Goal: Task Accomplishment & Management: Manage account settings

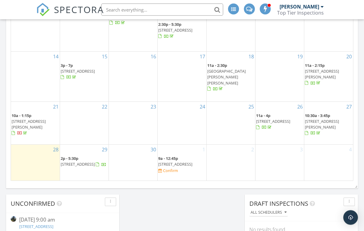
scroll to position [478, 0]
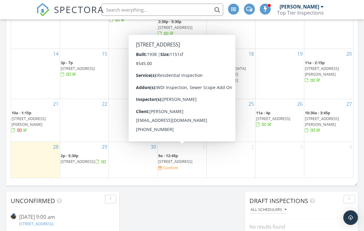
click at [188, 159] on span "[STREET_ADDRESS]" at bounding box center [175, 161] width 34 height 5
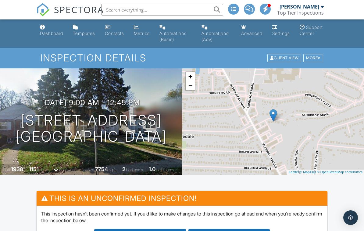
scroll to position [9, 0]
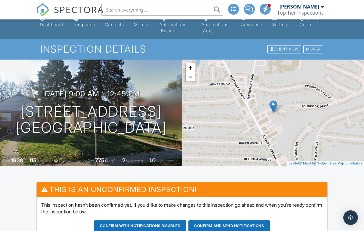
click at [0, 0] on div at bounding box center [0, 0] width 0 height 0
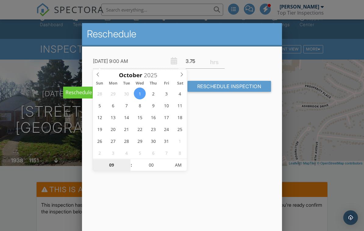
click at [112, 164] on input "09" at bounding box center [111, 166] width 37 height 12
type input "12"
type input "10/01/2025 12:00 AM"
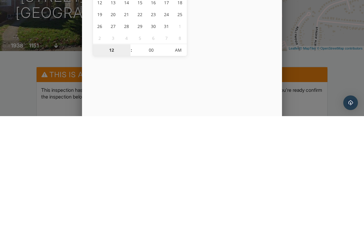
type input "08"
type input "10/01/2025 8:00 AM"
type input "11"
type input "10/01/2025 11:00 AM"
type input "02"
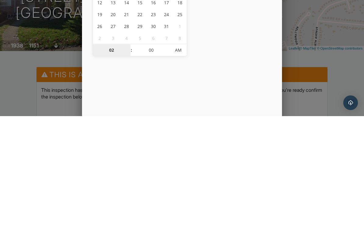
type input "10/01/2025 2:00 AM"
type input "04"
type input "10/01/2025 4:00 AM"
type input "12"
type input "10/01/2025 12:00 AM"
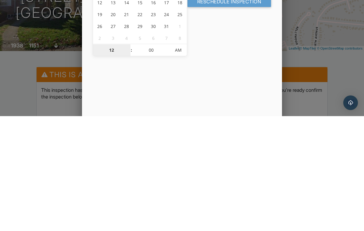
type input "01"
type input "10/01/2025 1:00 AM"
type input "12"
type input "10/01/2025 12:00 AM"
type input "08"
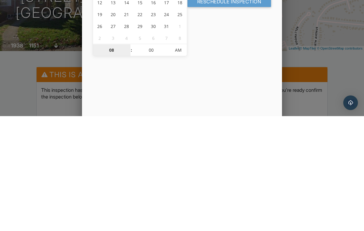
type input "10/01/2025 8:00 AM"
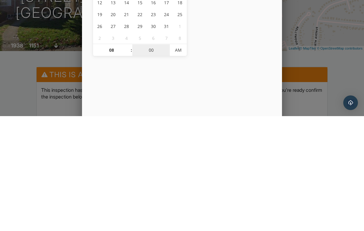
click at [155, 160] on input "00" at bounding box center [150, 166] width 37 height 12
type input "03"
type input "10/01/2025 8:03 AM"
type input "30"
type input "10/01/2025 8:30 AM"
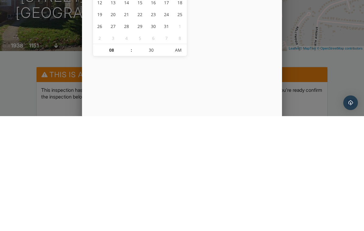
scroll to position [124, 0]
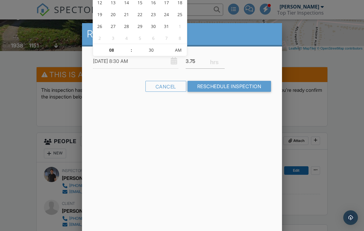
click at [240, 88] on input "Reschedule Inspection" at bounding box center [229, 86] width 84 height 11
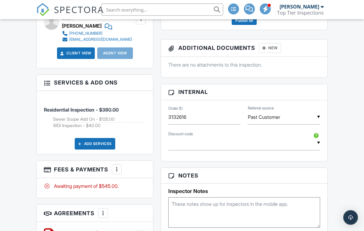
scroll to position [311, 0]
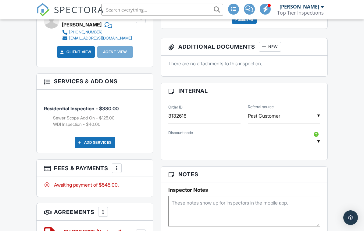
click at [120, 166] on div at bounding box center [117, 168] width 6 height 6
click at [141, 187] on li "Edit Fees & Payments" at bounding box center [148, 186] width 64 height 15
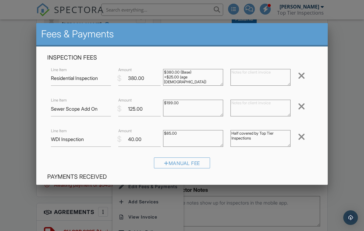
click at [189, 100] on textarea "$199.00" at bounding box center [193, 108] width 60 height 17
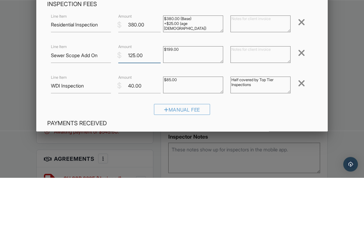
click at [137, 102] on input "125.00" at bounding box center [139, 109] width 42 height 15
type input "75.00"
click at [133, 71] on input "380.00" at bounding box center [139, 78] width 42 height 15
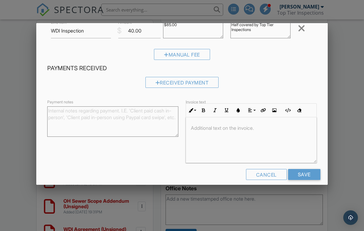
scroll to position [108, 0]
type input "375.00"
click at [309, 175] on input "Save" at bounding box center [304, 175] width 32 height 11
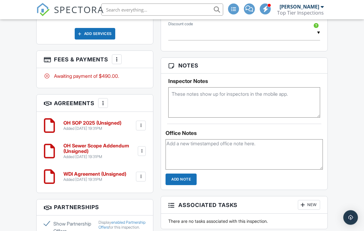
scroll to position [421, 0]
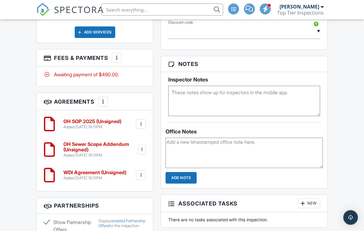
click at [142, 150] on div at bounding box center [142, 150] width 6 height 6
click at [138, 165] on li "Edit" at bounding box center [124, 166] width 35 height 15
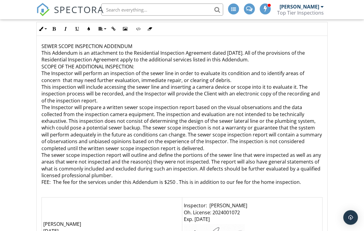
scroll to position [60, 0]
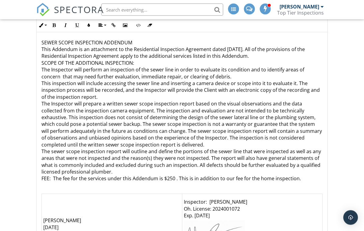
click at [176, 174] on p "SEWER SCOPE INSPECTION ADDENDUM This Addendum is an attachment to the Residenti…" at bounding box center [181, 111] width 280 height 143
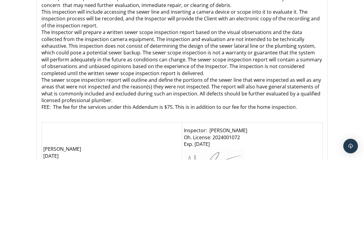
scroll to position [132, 0]
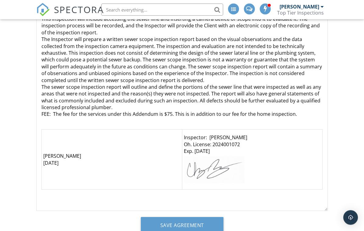
click at [199, 231] on input "Save Agreement" at bounding box center [182, 226] width 83 height 16
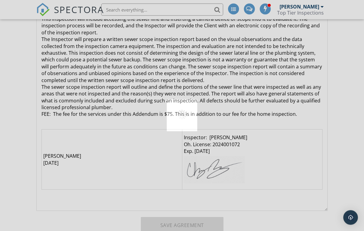
scroll to position [125, 0]
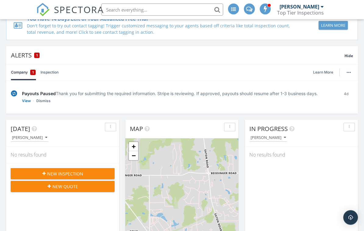
scroll to position [63, 0]
click at [25, 174] on div "New Inspection" at bounding box center [63, 174] width 94 height 6
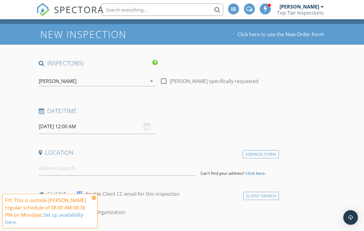
scroll to position [25, 0]
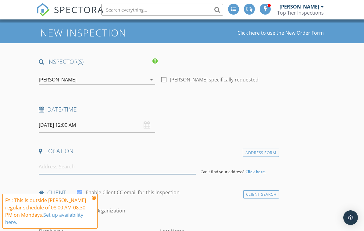
click at [46, 164] on input at bounding box center [117, 167] width 157 height 15
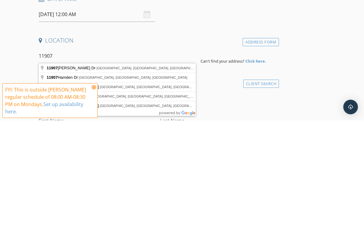
type input "11907 Lawnview Avenue, Springdale, OH, USA"
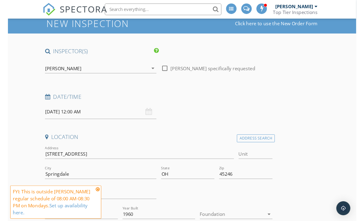
scroll to position [37, 0]
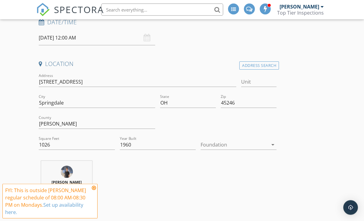
click at [260, 141] on div at bounding box center [233, 145] width 67 height 10
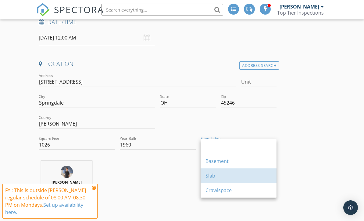
click at [239, 177] on div "Slab" at bounding box center [238, 175] width 66 height 7
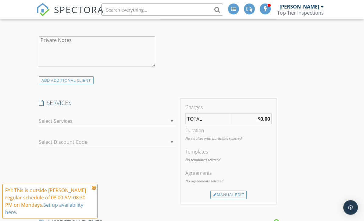
scroll to position [496, 0]
click at [163, 124] on div at bounding box center [103, 121] width 128 height 10
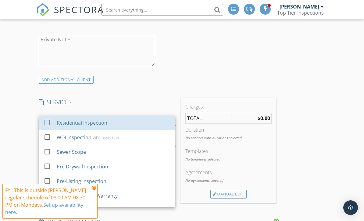
click at [155, 125] on div "Residential Inspection" at bounding box center [114, 123] width 114 height 12
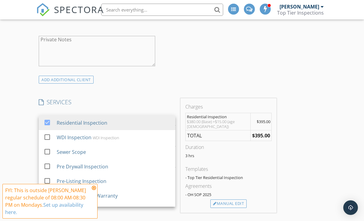
click at [21, 168] on div "New Inspection Click here to use the New Order Form INSPECTOR(S) check_box Char…" at bounding box center [182, 165] width 364 height 1227
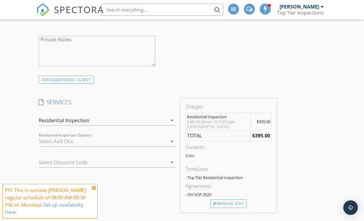
click at [103, 141] on div at bounding box center [103, 142] width 128 height 10
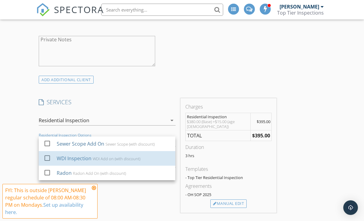
click at [57, 158] on div "WDI Inspection" at bounding box center [74, 158] width 35 height 7
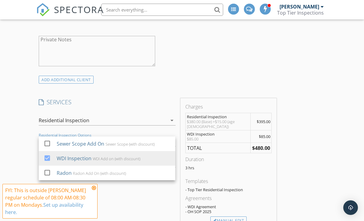
click at [154, 203] on div "SERVICES check_box Residential Inspection check_box_outline_blank WDI Inspectio…" at bounding box center [106, 164] width 141 height 132
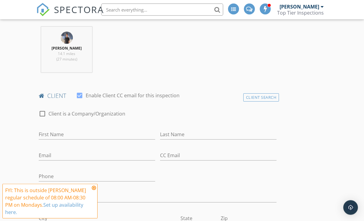
scroll to position [261, 0]
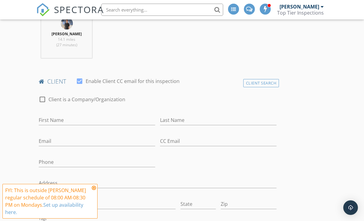
click at [93, 191] on icon at bounding box center [94, 188] width 4 height 5
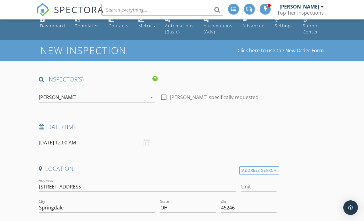
scroll to position [7, 0]
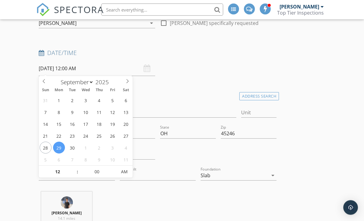
scroll to position [82, 0]
select select "9"
type input "10/03/2025 12:00 AM"
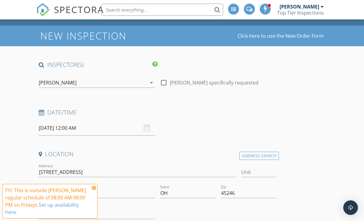
scroll to position [0, 0]
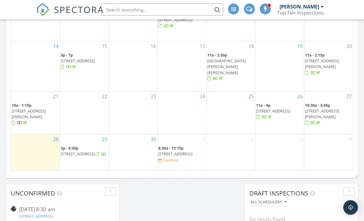
scroll to position [486, 0]
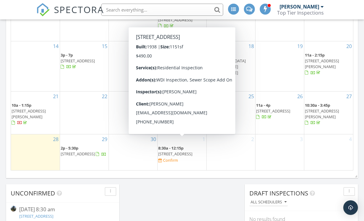
click at [192, 151] on span "[STREET_ADDRESS]" at bounding box center [175, 153] width 34 height 5
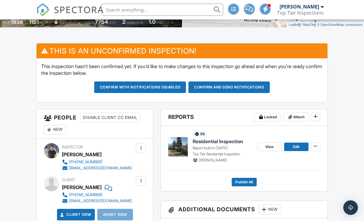
scroll to position [153, 0]
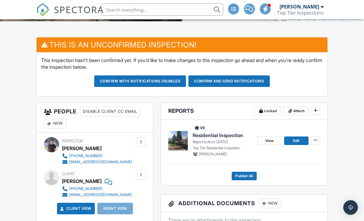
click at [64, 127] on div "New" at bounding box center [55, 124] width 22 height 10
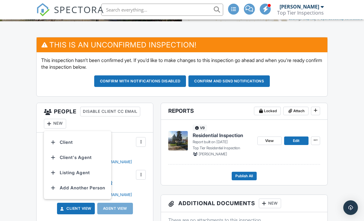
click at [96, 157] on li "Client's Agent" at bounding box center [77, 157] width 60 height 15
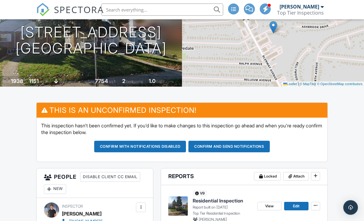
scroll to position [88, 0]
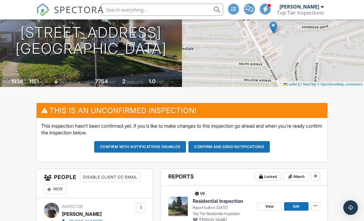
click at [229, 150] on button "Confirm and send notifications" at bounding box center [228, 147] width 81 height 12
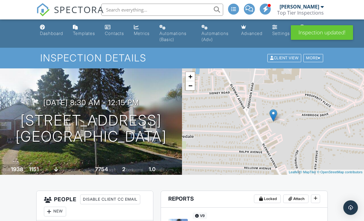
click at [49, 37] on link "Dashboard" at bounding box center [51, 30] width 28 height 17
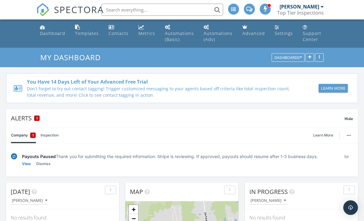
click at [147, 36] on div "Metrics" at bounding box center [146, 33] width 17 height 6
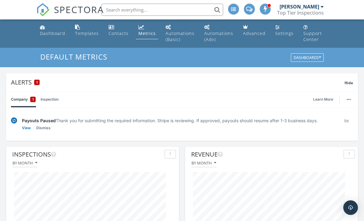
click at [56, 36] on div "Dashboard" at bounding box center [52, 33] width 25 height 6
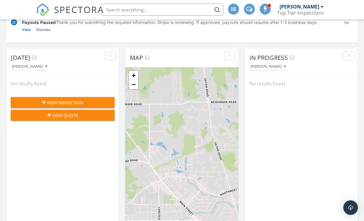
scroll to position [134, 0]
